Goal: Find specific page/section: Find specific page/section

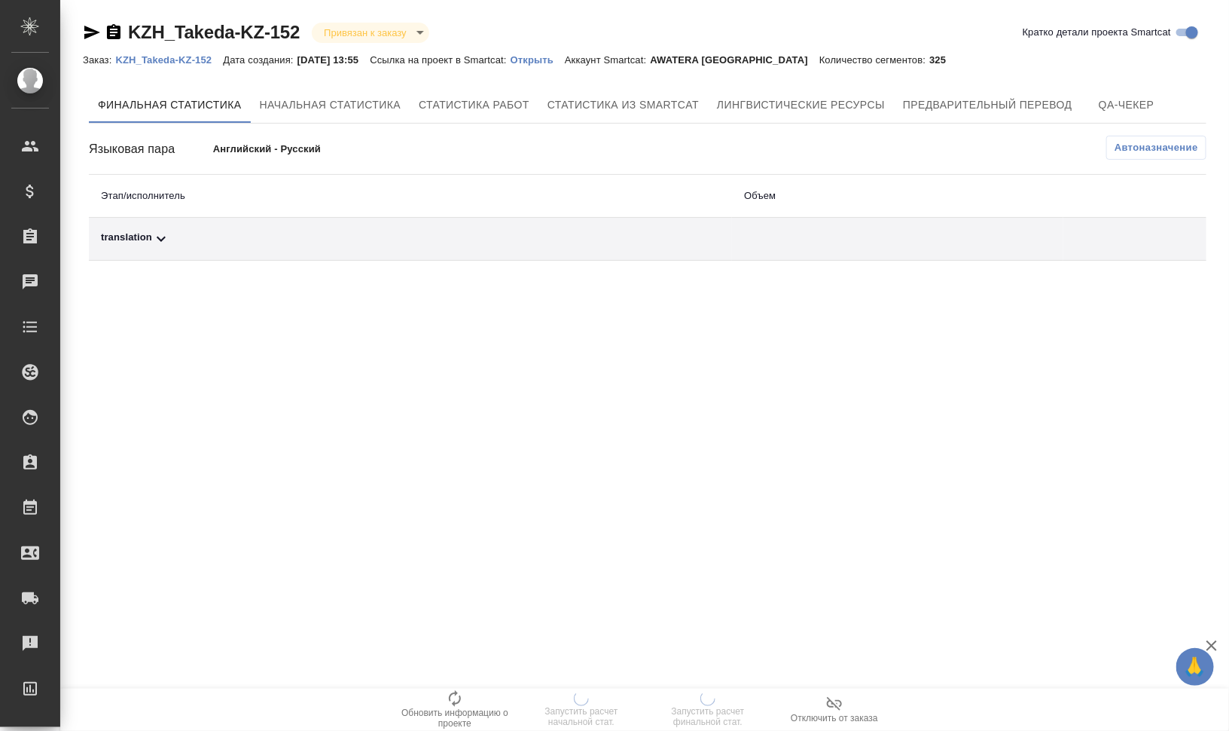
click at [145, 234] on div "translation" at bounding box center [410, 239] width 619 height 18
click at [145, 234] on div "translation" at bounding box center [278, 239] width 355 height 18
click at [145, 234] on div "translation" at bounding box center [410, 239] width 619 height 18
click at [145, 234] on div "translation" at bounding box center [278, 239] width 355 height 18
click at [234, 344] on div ".cls-1 fill:#fff; AWATERA [PERSON_NAME] Спецификации Заказы 0 Чаты Todo Проекты…" at bounding box center [614, 365] width 1229 height 731
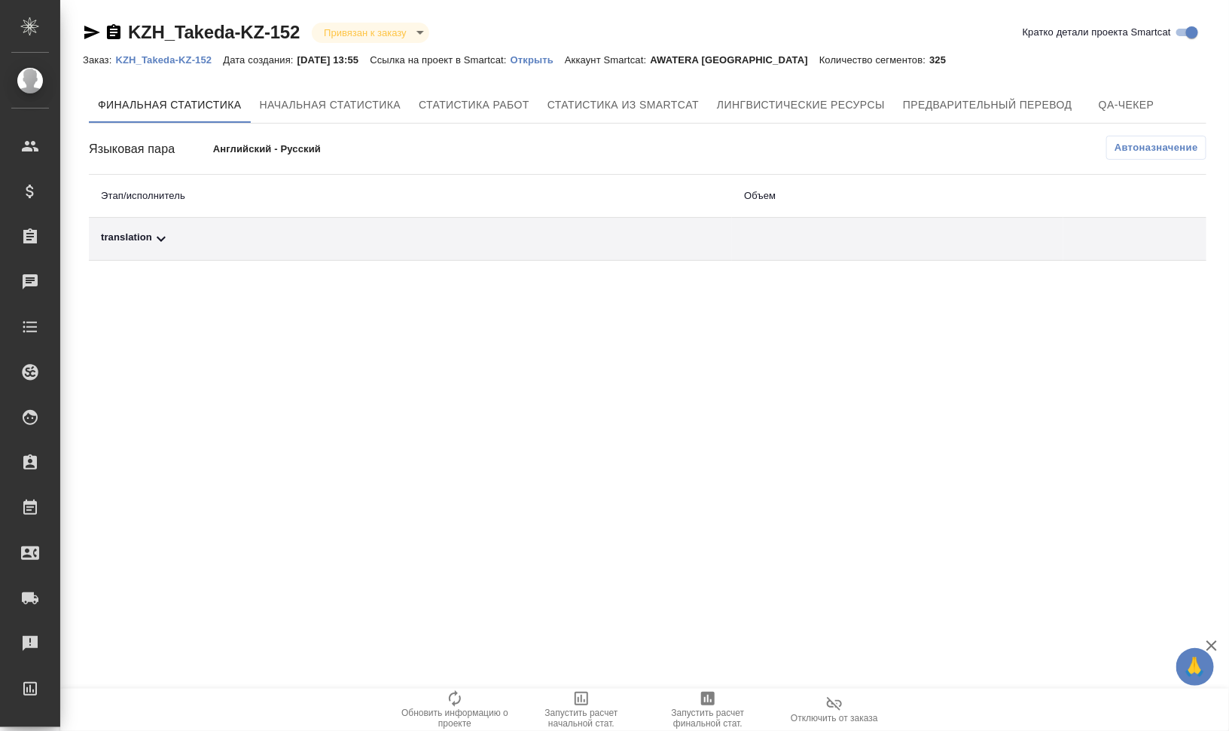
click at [151, 228] on td "translation" at bounding box center [410, 239] width 643 height 43
click at [151, 236] on div "translation" at bounding box center [410, 239] width 619 height 18
click at [151, 236] on div "translation" at bounding box center [278, 239] width 355 height 18
click at [136, 231] on div "translation" at bounding box center [410, 239] width 619 height 18
click at [152, 230] on icon at bounding box center [161, 239] width 18 height 18
